Goal: Book appointment/travel/reservation

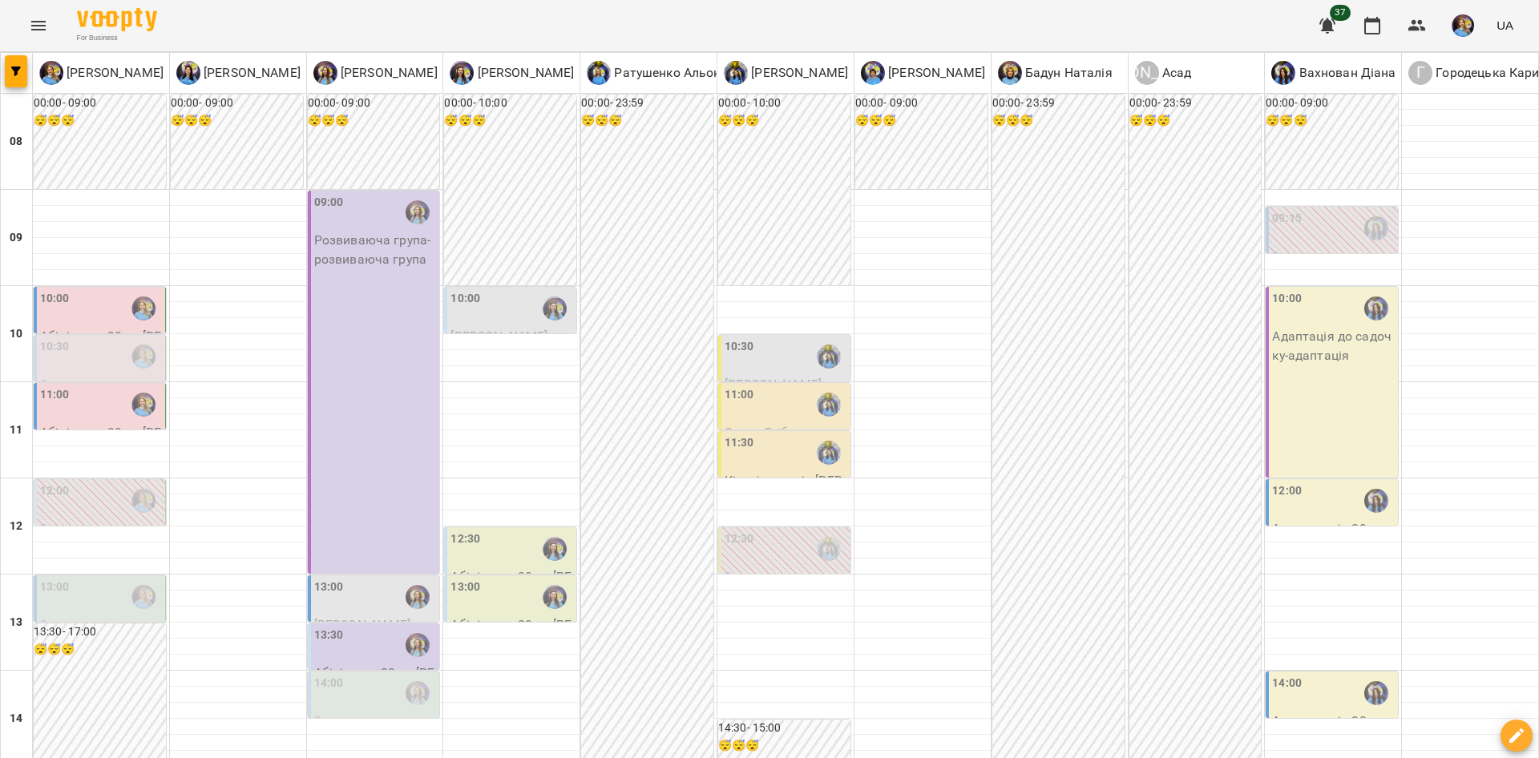
scroll to position [691, 0]
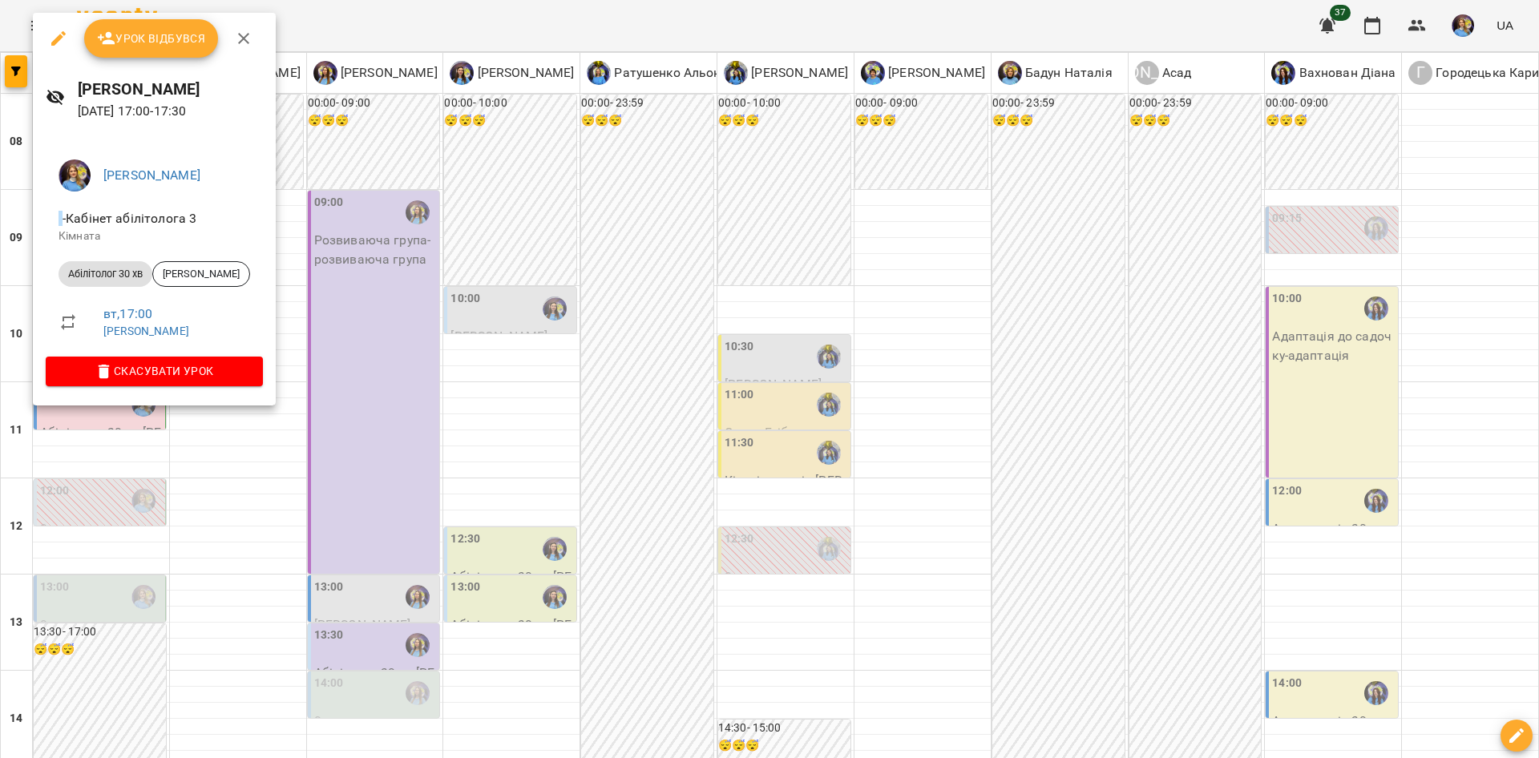
click at [357, 356] on div at bounding box center [769, 379] width 1539 height 758
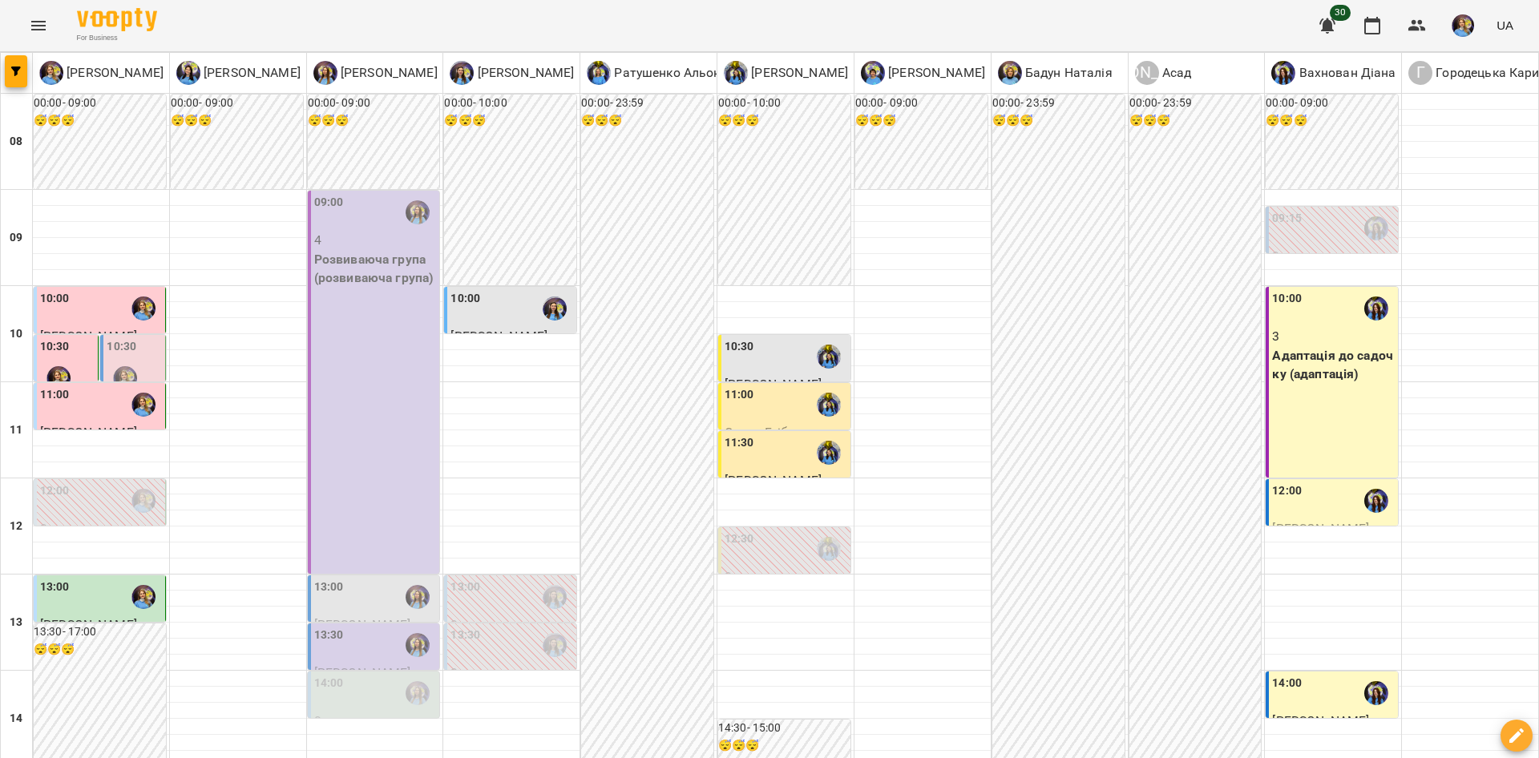
scroll to position [520, 0]
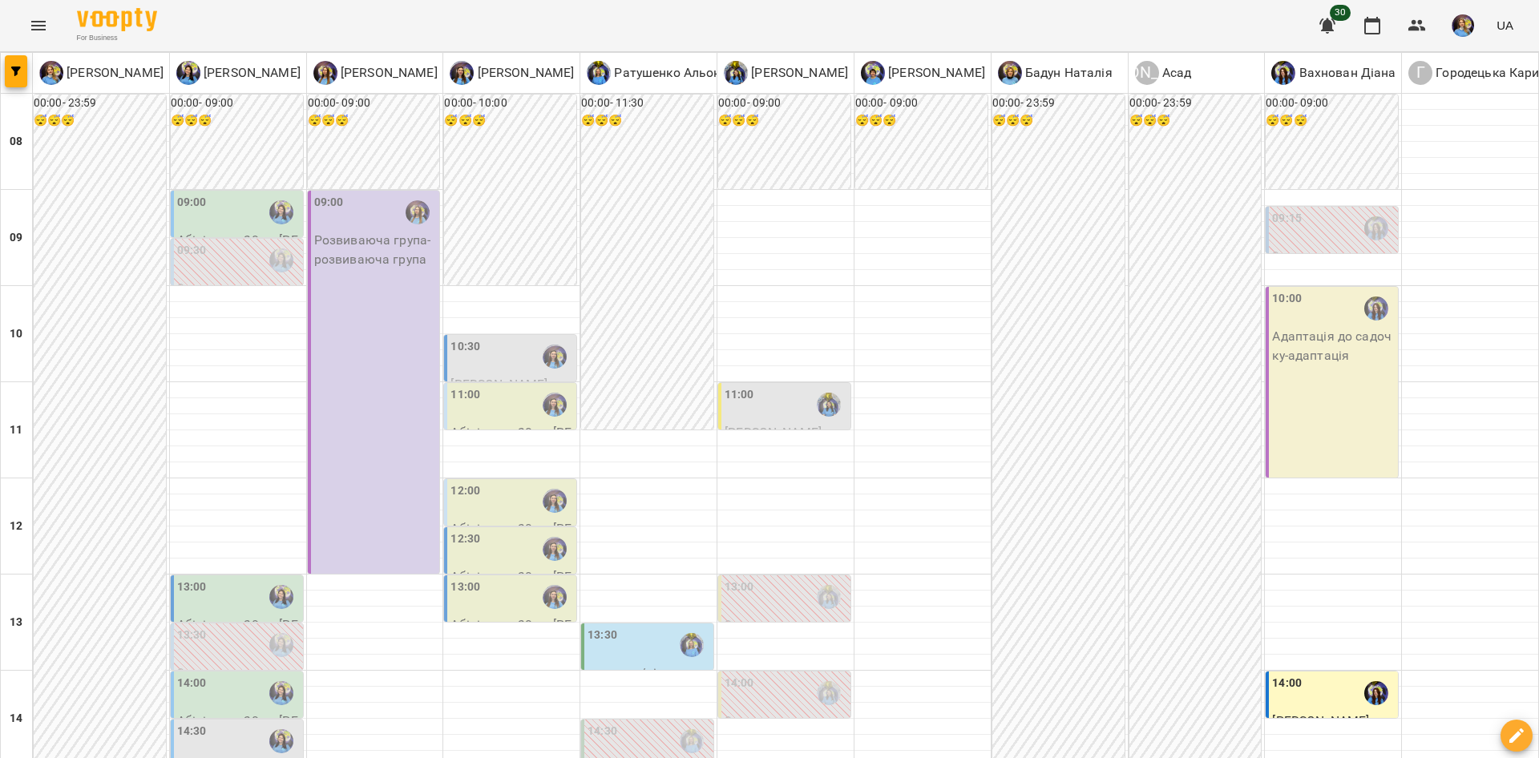
click at [245, 264] on div "09:30" at bounding box center [238, 260] width 123 height 37
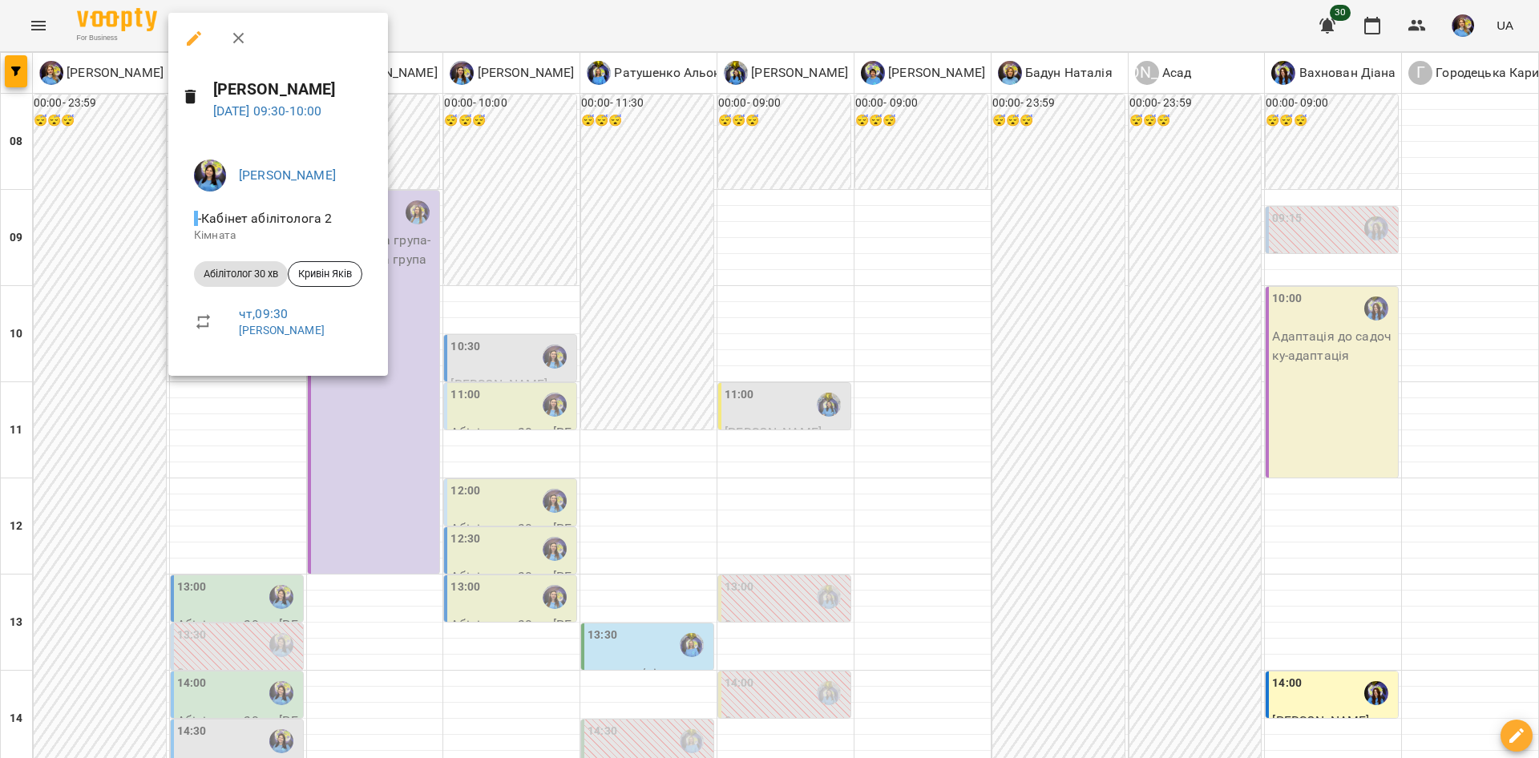
click at [515, 238] on div at bounding box center [769, 379] width 1539 height 758
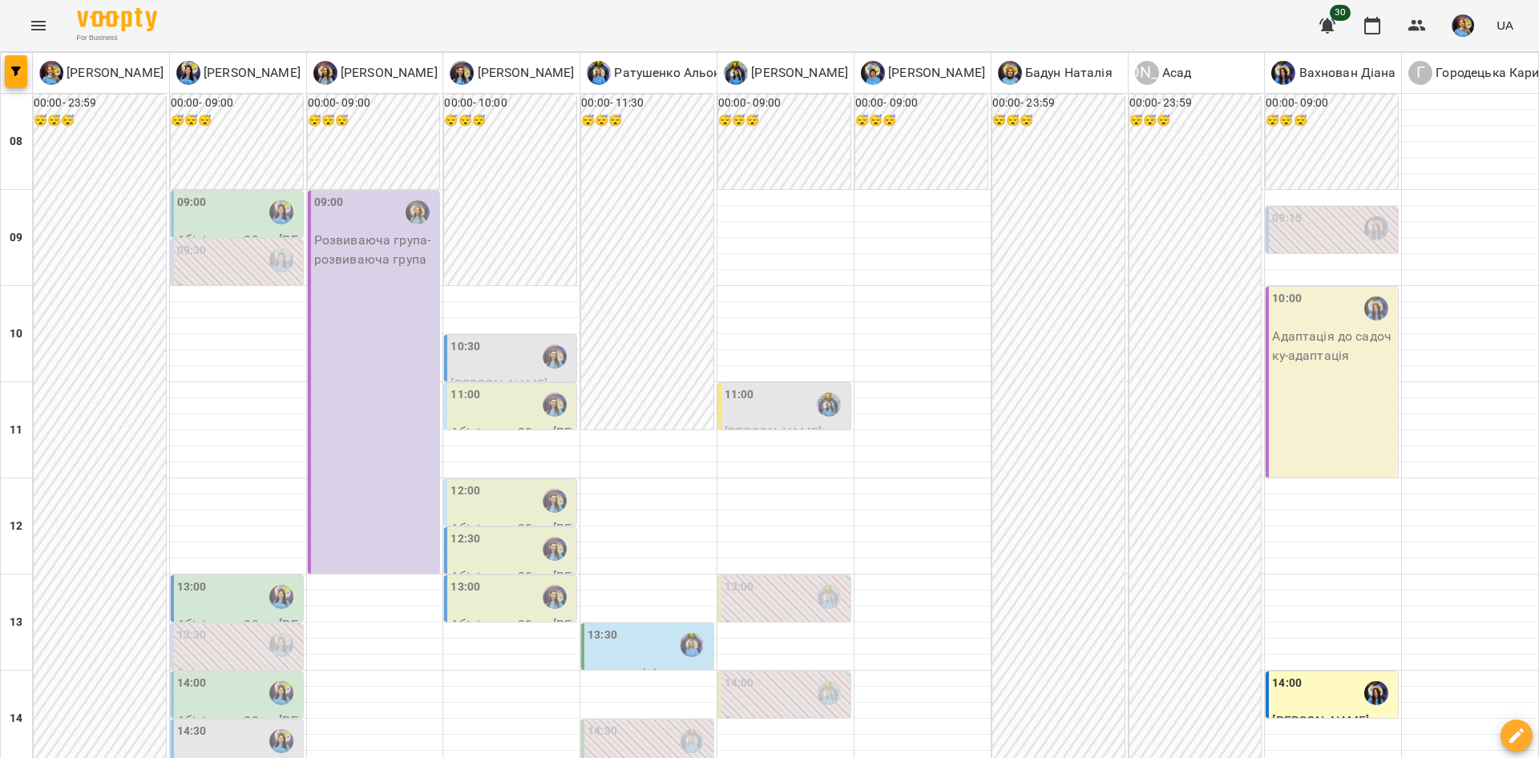
scroll to position [606, 0]
